Goal: Task Accomplishment & Management: Manage account settings

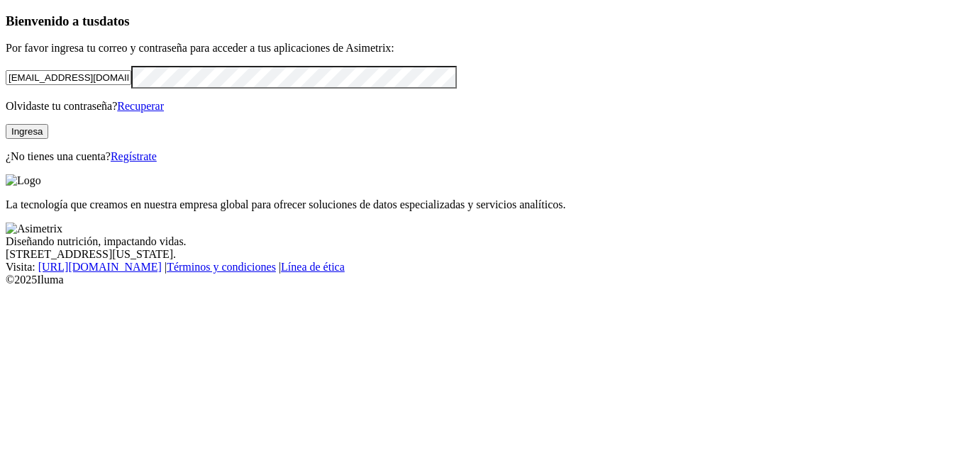
click at [48, 139] on button "Ingresa" at bounding box center [27, 131] width 43 height 15
click at [164, 112] on link "Recuperar" at bounding box center [140, 106] width 47 height 12
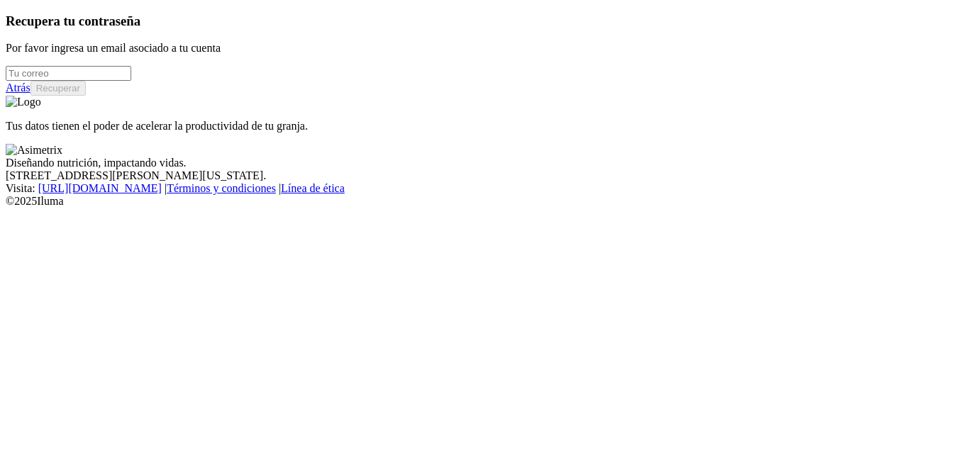
drag, startPoint x: 158, startPoint y: 104, endPoint x: 115, endPoint y: 108, distance: 43.5
click at [115, 81] on input "email" at bounding box center [69, 73] width 126 height 15
type input "[EMAIL_ADDRESS][DOMAIN_NAME]"
click at [86, 96] on button "Recuperar" at bounding box center [58, 88] width 55 height 15
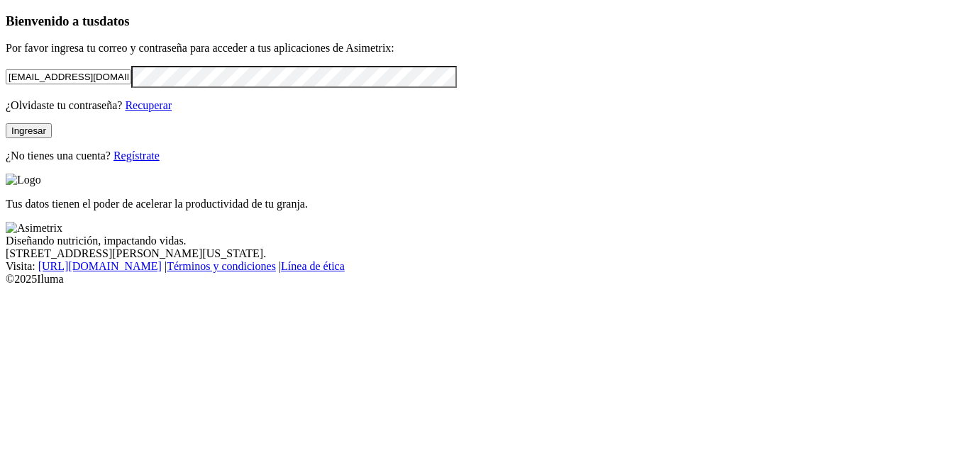
click at [52, 138] on button "Ingresar" at bounding box center [29, 130] width 46 height 15
